Goal: Task Accomplishment & Management: Complete application form

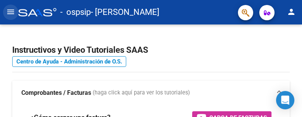
click at [10, 10] on mat-icon "menu" at bounding box center [10, 11] width 9 height 9
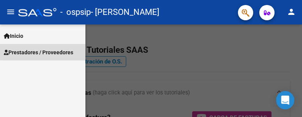
click at [48, 51] on span "Prestadores / Proveedores" at bounding box center [38, 52] width 69 height 8
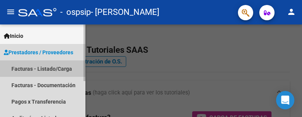
click at [43, 67] on link "Facturas - Listado/Carga" at bounding box center [42, 68] width 85 height 16
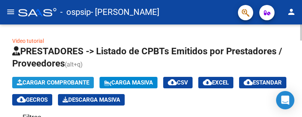
click at [55, 83] on span "Cargar Comprobante" at bounding box center [53, 82] width 72 height 7
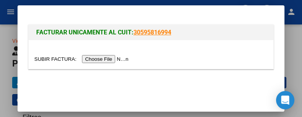
click at [106, 58] on input "file" at bounding box center [82, 59] width 96 height 8
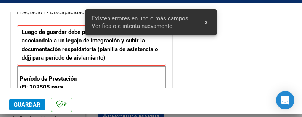
scroll to position [213, 0]
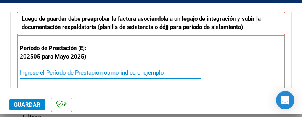
click at [45, 72] on input "Ingrese el Período de Prestación como indica el ejemplo" at bounding box center [110, 72] width 181 height 7
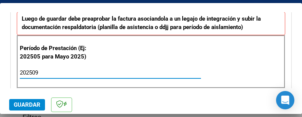
type input "202509"
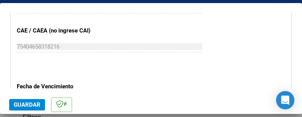
scroll to position [545, 0]
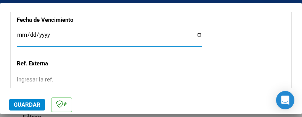
click at [40, 34] on input "Ingresar la fecha" at bounding box center [109, 38] width 185 height 12
click at [191, 35] on input "Ingresar la fecha" at bounding box center [109, 38] width 185 height 12
type input "[DATE]"
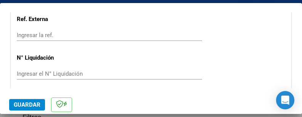
scroll to position [597, 0]
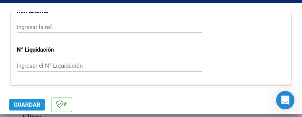
click at [28, 101] on span "Guardar" at bounding box center [27, 104] width 27 height 7
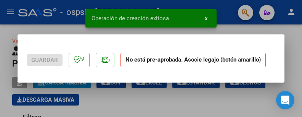
scroll to position [0, 0]
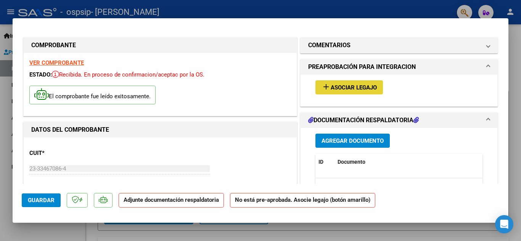
click at [343, 83] on button "add Asociar Legajo" at bounding box center [348, 87] width 67 height 14
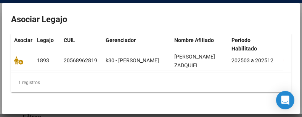
scroll to position [93, 0]
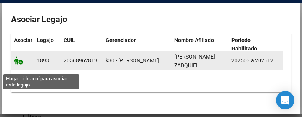
click at [19, 64] on icon at bounding box center [18, 60] width 9 height 8
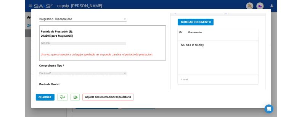
scroll to position [204, 0]
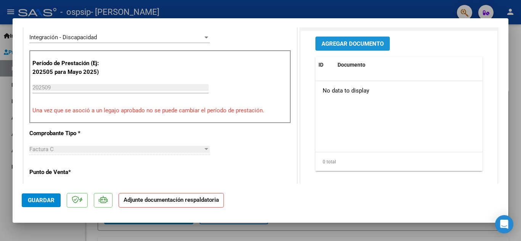
click at [346, 46] on span "Agregar Documento" at bounding box center [352, 43] width 62 height 7
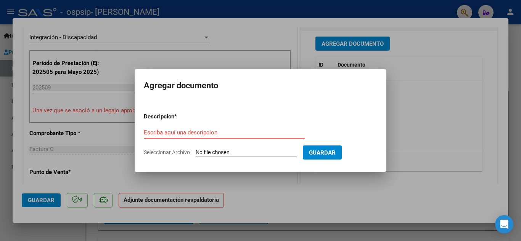
click at [253, 134] on input "Escriba aquí una descripcion" at bounding box center [224, 132] width 161 height 7
click at [224, 151] on input "Seleccionar Archivo" at bounding box center [246, 152] width 101 height 7
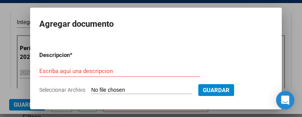
click at [111, 90] on input "Seleccionar Archivo" at bounding box center [141, 90] width 101 height 7
type input "C:\fakepath\Zadquiel [DATE] (1).pdf"
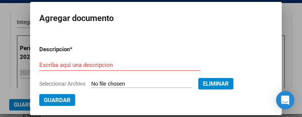
click at [104, 60] on div "Escriba aquí una descripcion" at bounding box center [119, 64] width 161 height 11
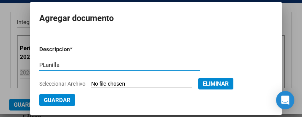
type input "PLanilla"
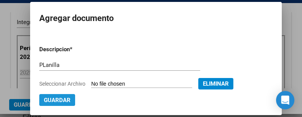
click at [53, 95] on button "Guardar" at bounding box center [57, 100] width 36 height 12
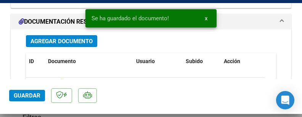
scroll to position [13, 0]
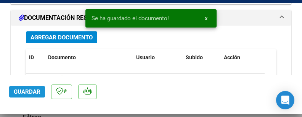
click at [26, 91] on span "Guardar" at bounding box center [27, 91] width 27 height 7
